Goal: Navigation & Orientation: Find specific page/section

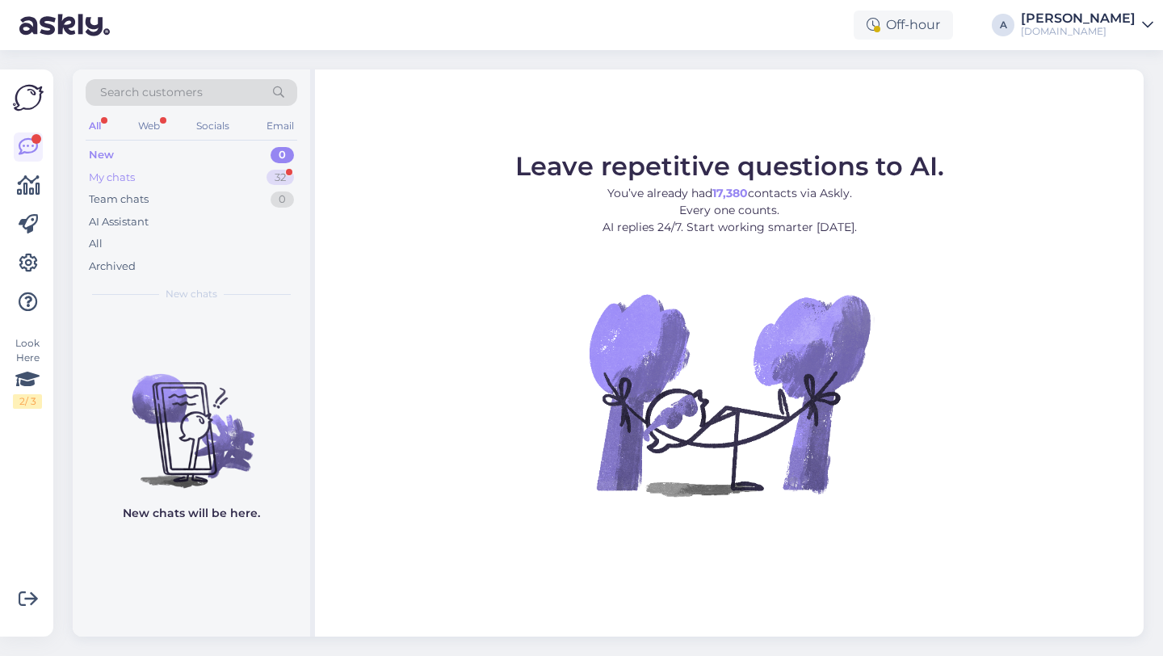
click at [258, 181] on div "My chats 32" at bounding box center [192, 177] width 212 height 23
